Goal: Navigation & Orientation: Understand site structure

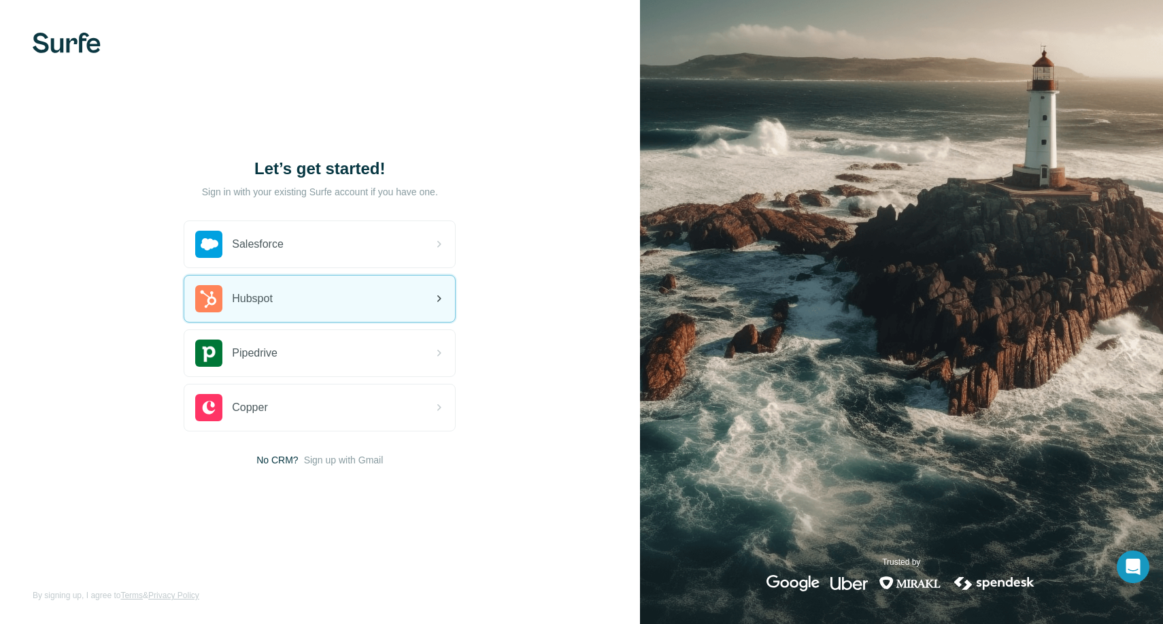
click at [358, 293] on div "Hubspot" at bounding box center [319, 298] width 271 height 46
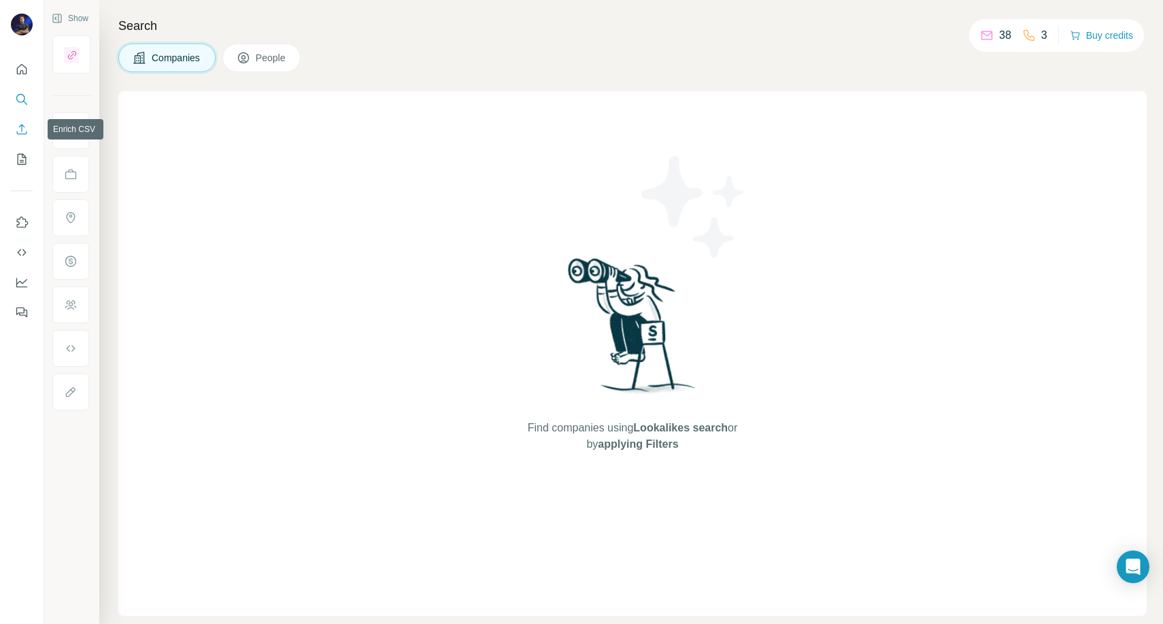
click at [20, 135] on icon "Enrich CSV" at bounding box center [22, 129] width 14 height 14
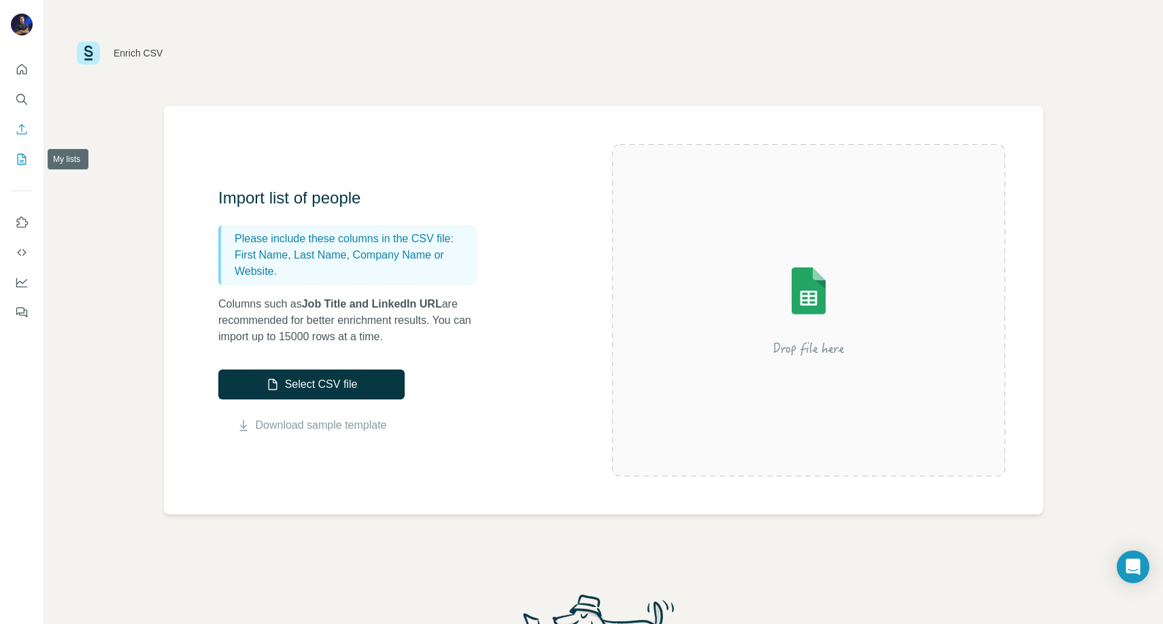
click at [20, 165] on icon "My lists" at bounding box center [22, 159] width 14 height 14
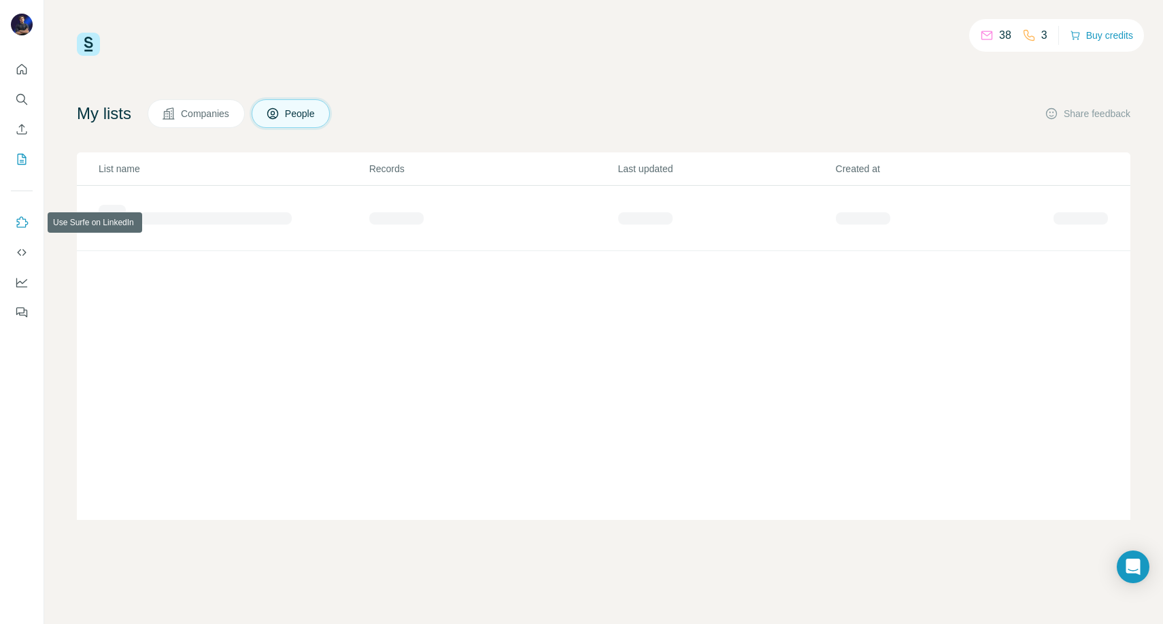
click at [19, 226] on icon "Use Surfe on LinkedIn" at bounding box center [22, 223] width 14 height 14
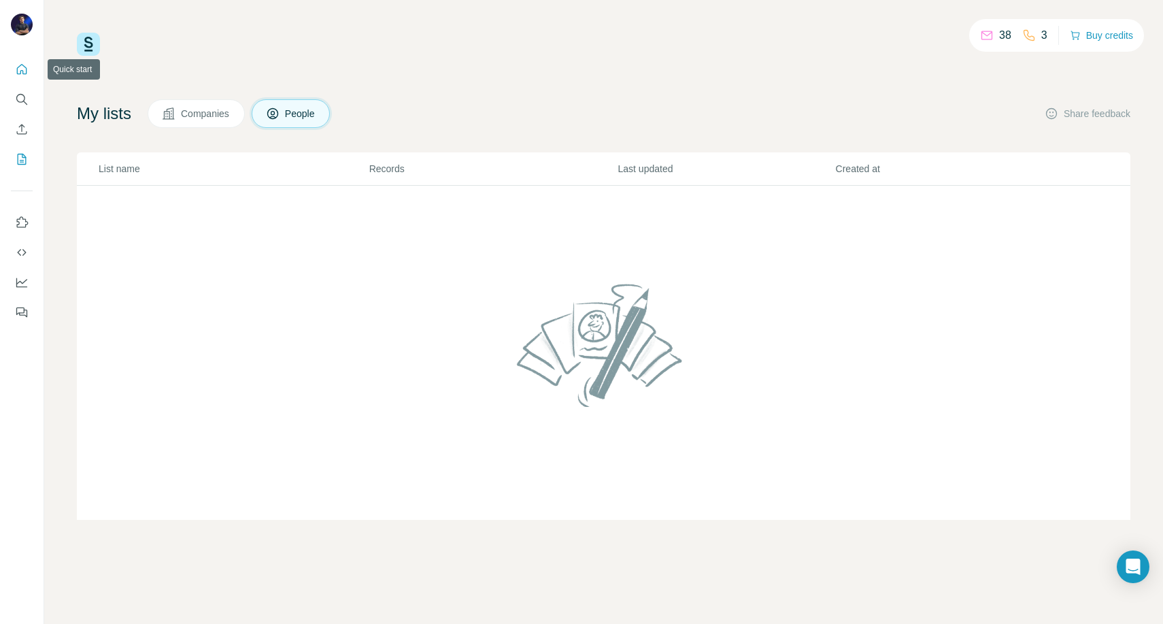
click at [14, 78] on button "Quick start" at bounding box center [22, 69] width 22 height 24
